Goal: Task Accomplishment & Management: Manage account settings

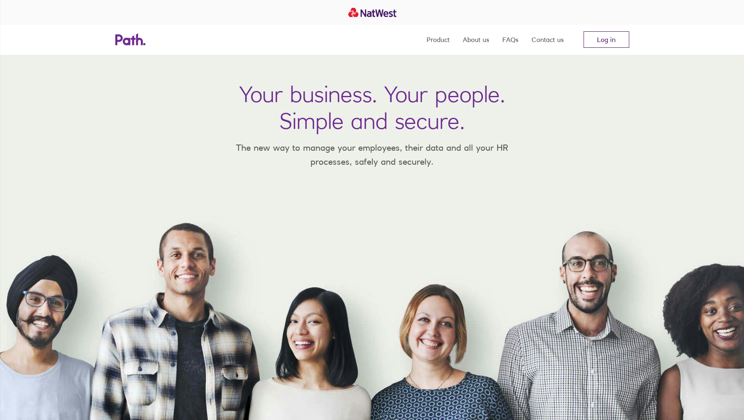
click at [611, 41] on link "Log in" at bounding box center [606, 39] width 46 height 16
click at [611, 35] on link "Log in" at bounding box center [606, 39] width 46 height 16
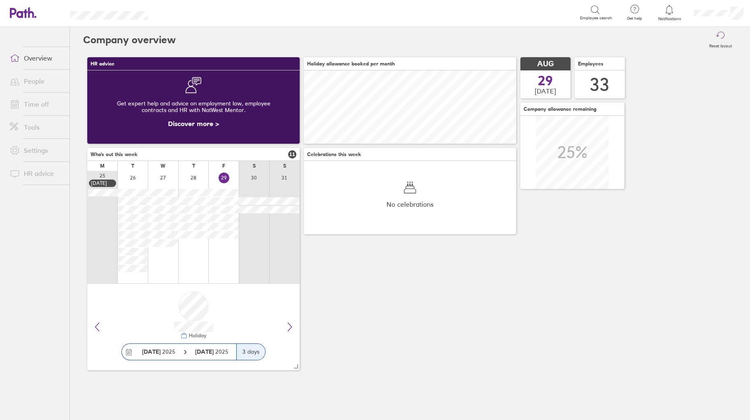
scroll to position [73, 212]
